Goal: Transaction & Acquisition: Purchase product/service

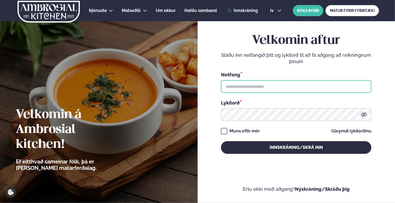
click at [245, 86] on input "text" at bounding box center [296, 86] width 150 height 13
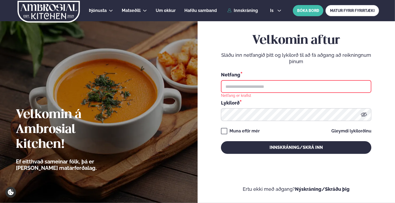
click at [260, 86] on input "text" at bounding box center [296, 86] width 150 height 13
type input "**********"
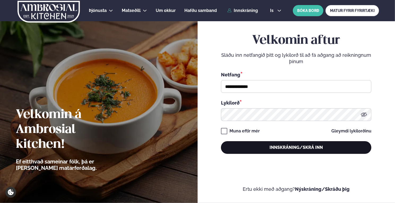
click at [301, 146] on button "Innskráning/Skrá inn" at bounding box center [296, 147] width 150 height 13
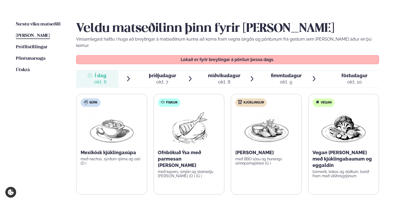
scroll to position [117, 0]
click at [160, 73] on span "þriðjudagur" at bounding box center [162, 76] width 27 height 6
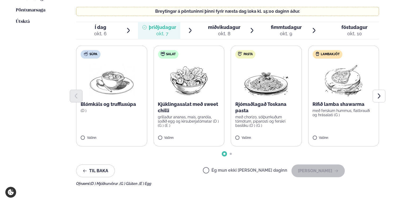
scroll to position [165, 0]
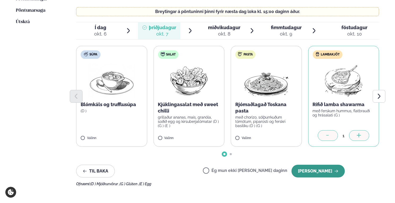
click at [321, 165] on button "[PERSON_NAME]" at bounding box center [317, 171] width 53 height 13
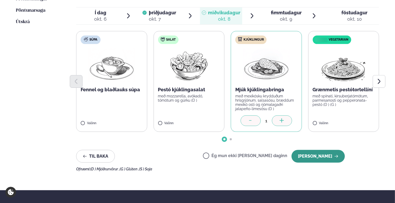
click at [316, 150] on button "[PERSON_NAME]" at bounding box center [317, 156] width 53 height 13
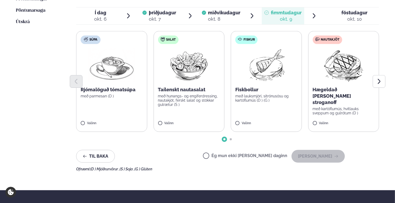
click at [312, 115] on label "Nautakjöt Hægeldað [PERSON_NAME] stroganoff með kartöflumús, hvítlauks sveppum …" at bounding box center [343, 81] width 71 height 101
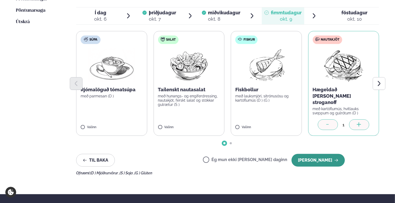
click at [318, 154] on button "[PERSON_NAME]" at bounding box center [317, 160] width 53 height 13
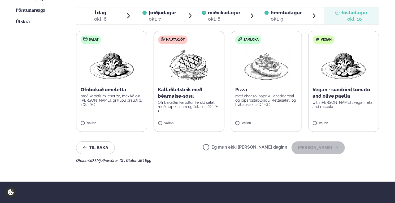
click at [156, 116] on label "Nautakjöt Kalfafiletsteik með béarnaise-sósu Ofnbakaðar kartöflur, ferskt salat…" at bounding box center [189, 81] width 71 height 101
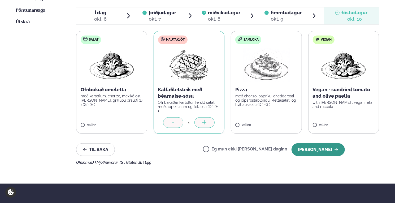
click at [324, 143] on button "[PERSON_NAME]" at bounding box center [317, 149] width 53 height 13
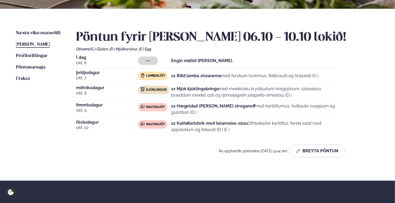
scroll to position [107, 0]
